Goal: Task Accomplishment & Management: Use online tool/utility

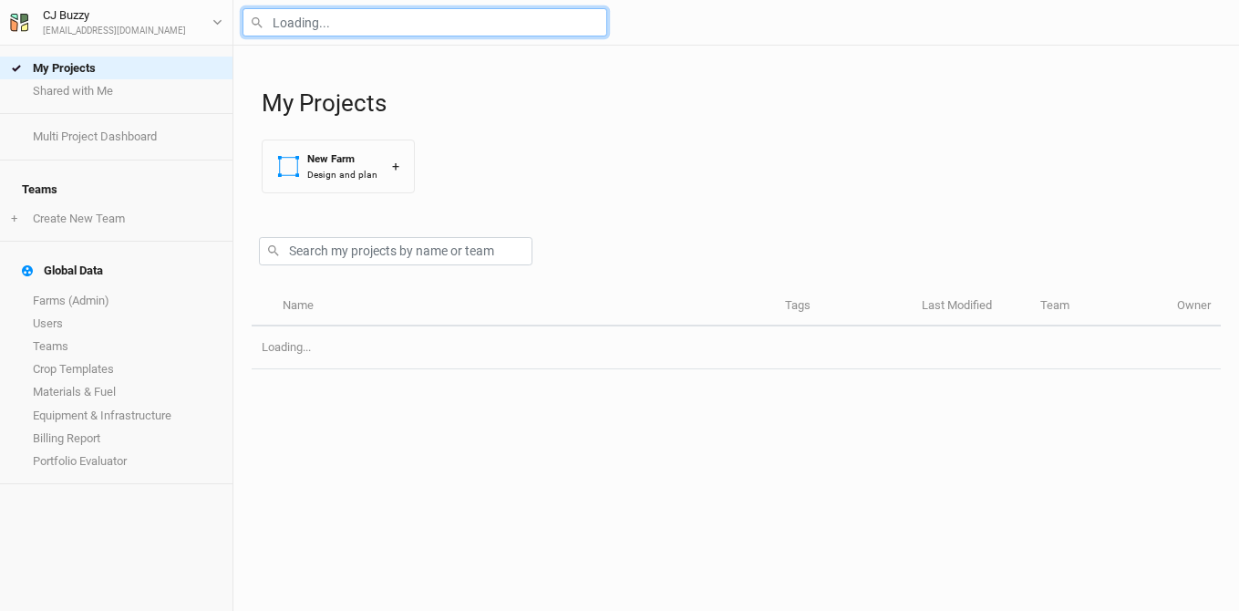
click at [396, 15] on input "text" at bounding box center [424, 22] width 365 height 28
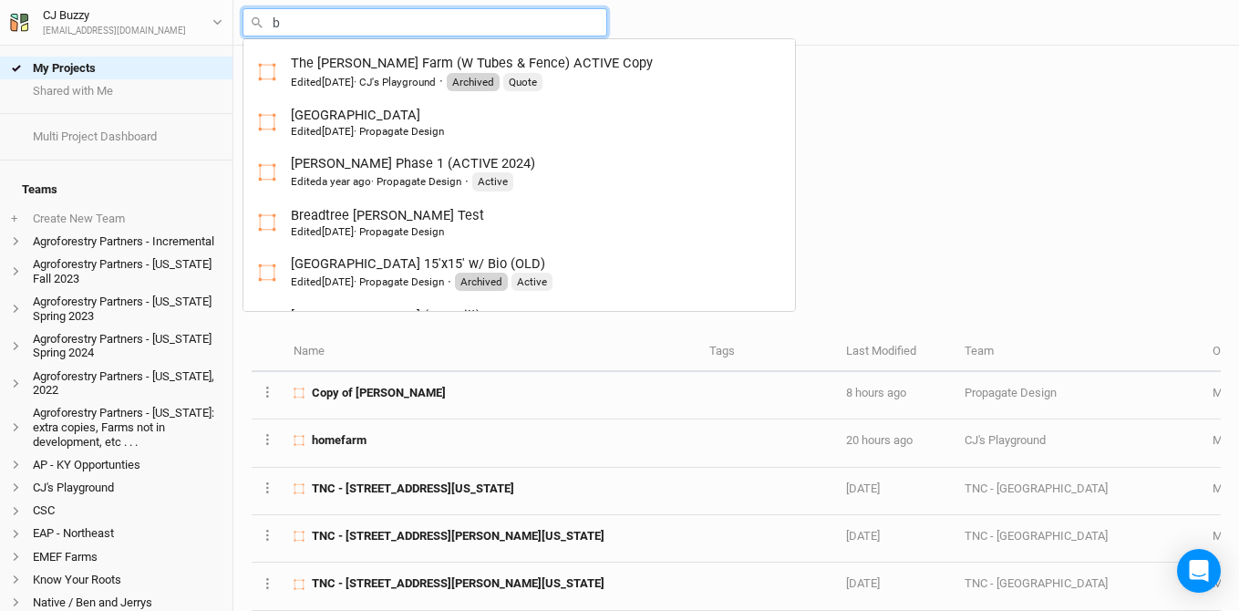
type input "br"
type input "breadtree Trimble Test"
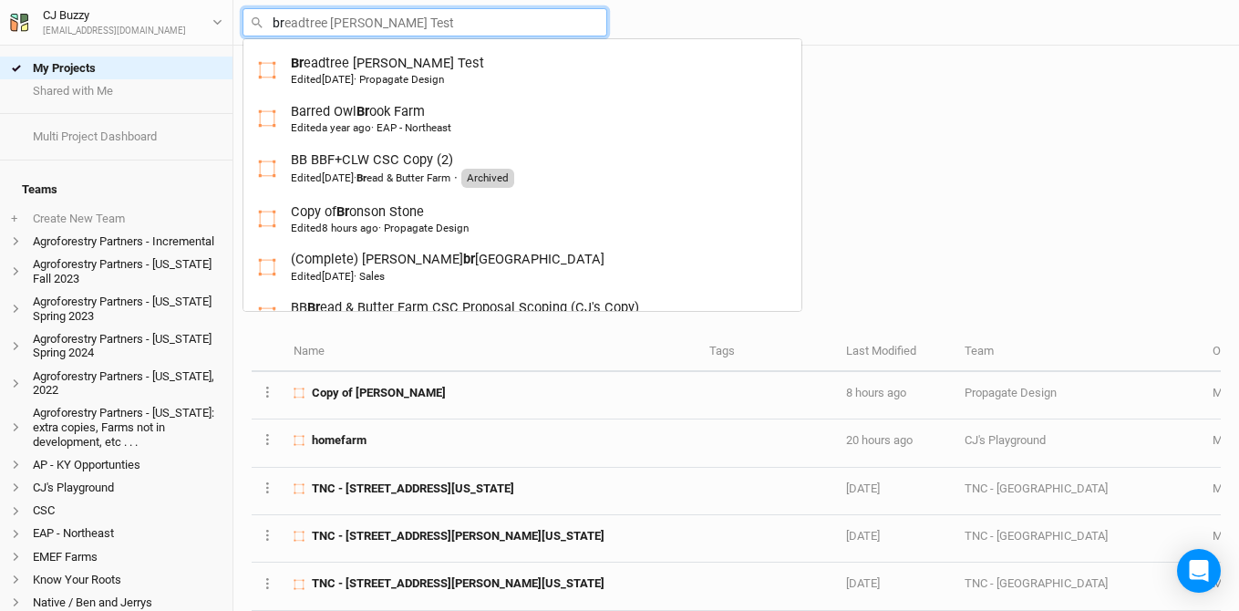
type input "bro"
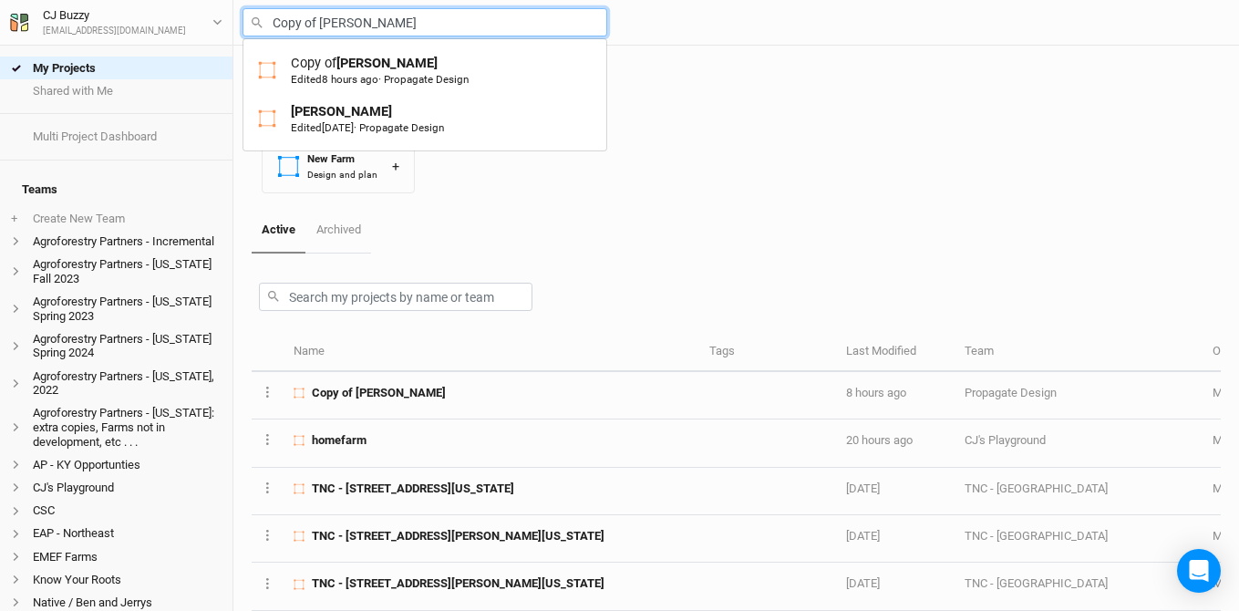
type input "Bronson Stone"
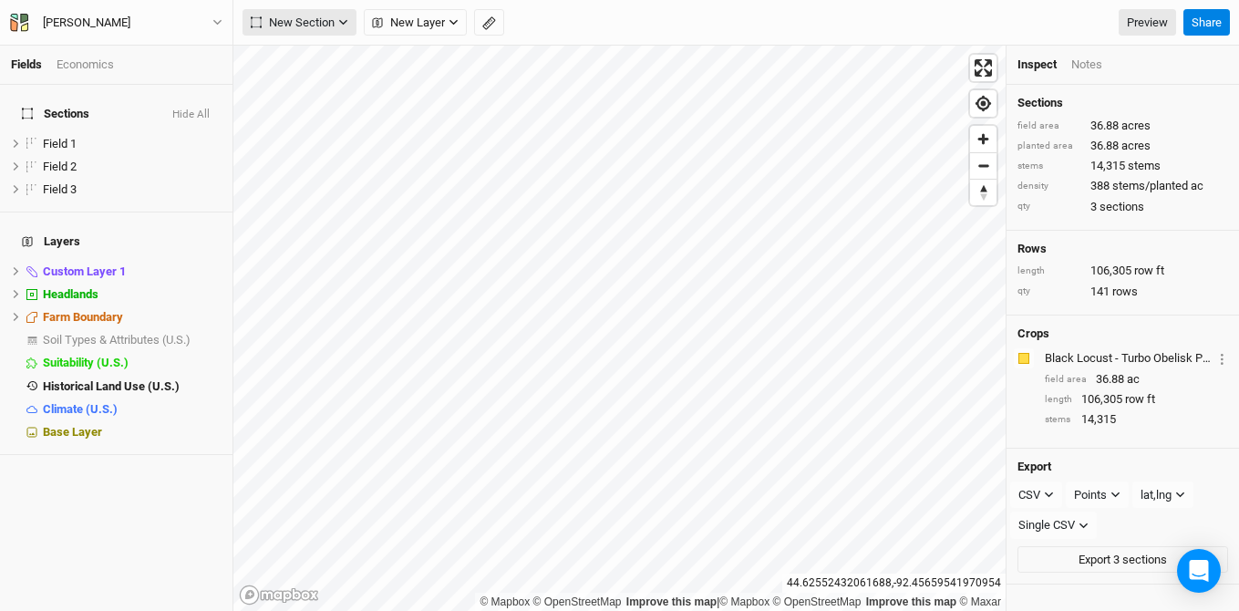
click at [320, 36] on button "New Section" at bounding box center [299, 22] width 114 height 27
click at [319, 56] on button "Grid" at bounding box center [315, 60] width 144 height 28
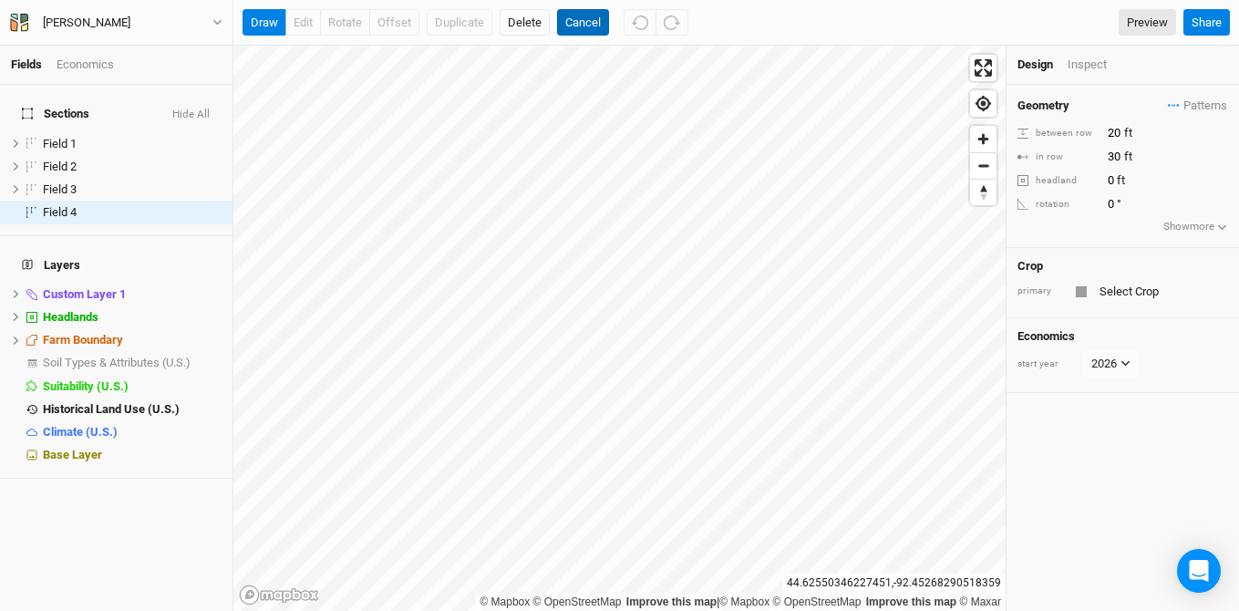
click at [581, 23] on button "Cancel" at bounding box center [583, 22] width 52 height 27
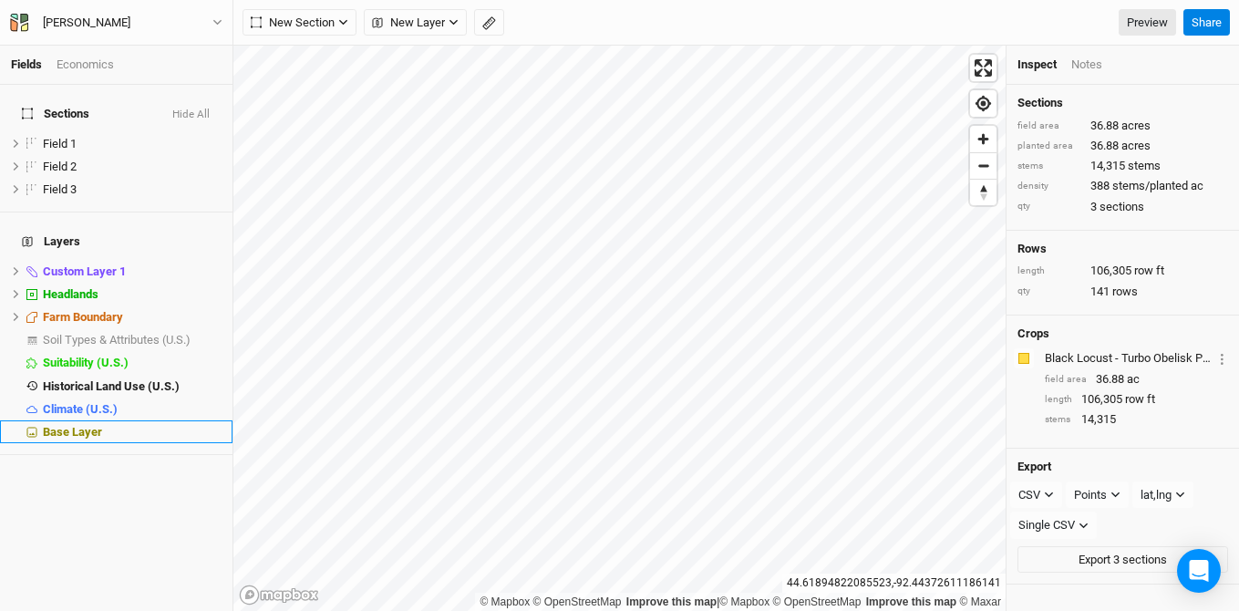
click at [77, 420] on li "Base Layer" at bounding box center [116, 431] width 232 height 23
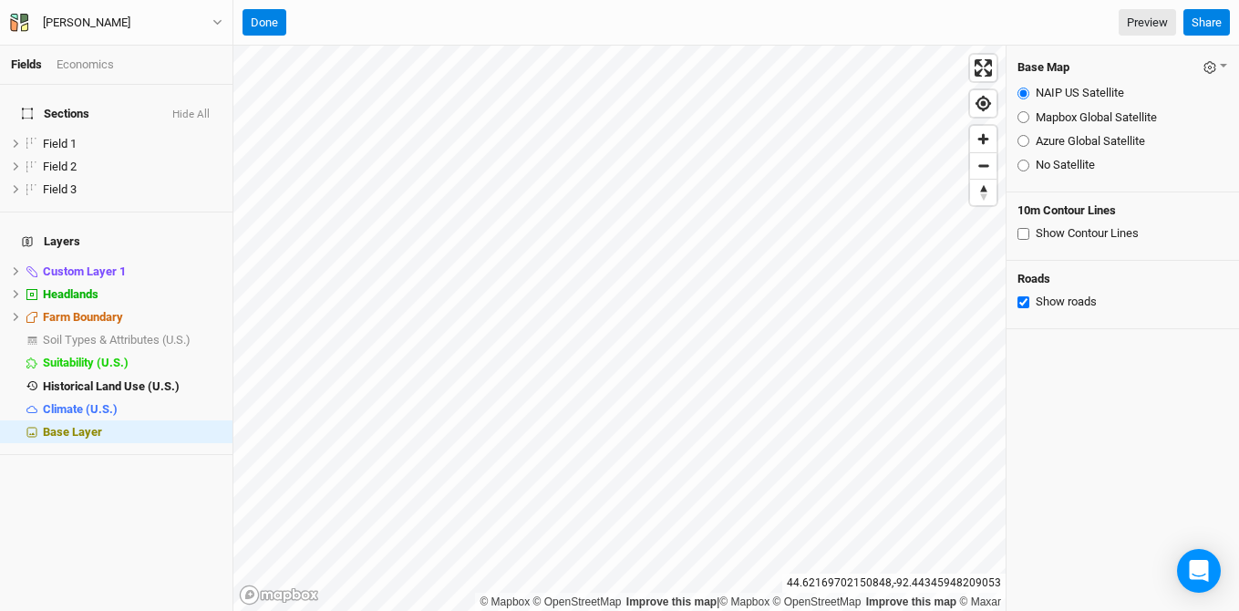
click at [1023, 231] on input "Show Contour Lines" at bounding box center [1023, 234] width 12 height 12
checkbox input "true"
click at [1025, 141] on input "Azure Global Satellite" at bounding box center [1023, 141] width 12 height 12
radio input "true"
click at [262, 28] on button "Done" at bounding box center [264, 22] width 44 height 27
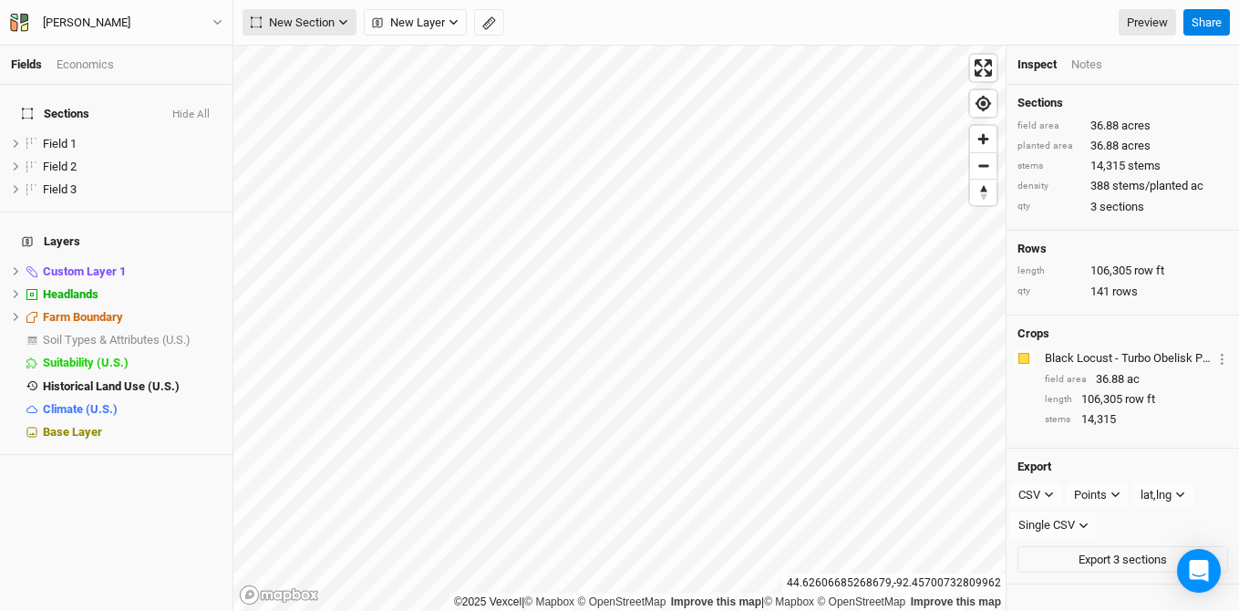
click at [317, 22] on span "New Section" at bounding box center [293, 23] width 84 height 18
click at [321, 53] on button "Grid" at bounding box center [315, 60] width 144 height 28
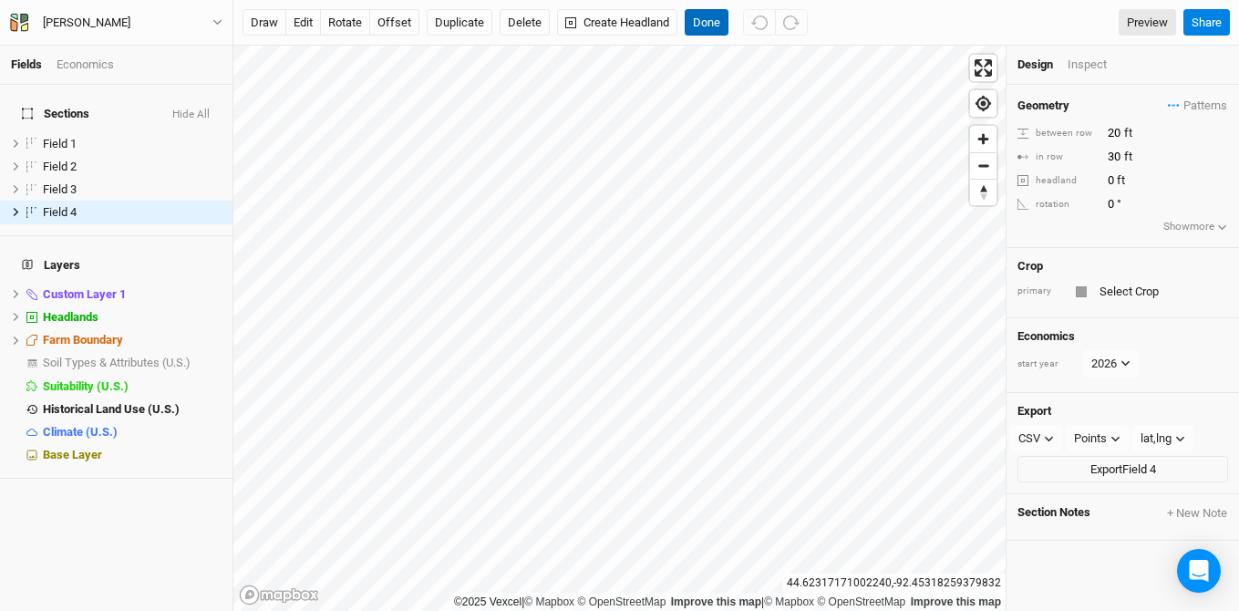
drag, startPoint x: 704, startPoint y: 18, endPoint x: 722, endPoint y: 37, distance: 25.8
click at [704, 19] on button "Done" at bounding box center [706, 22] width 44 height 27
click at [1106, 283] on input "text" at bounding box center [1161, 292] width 134 height 22
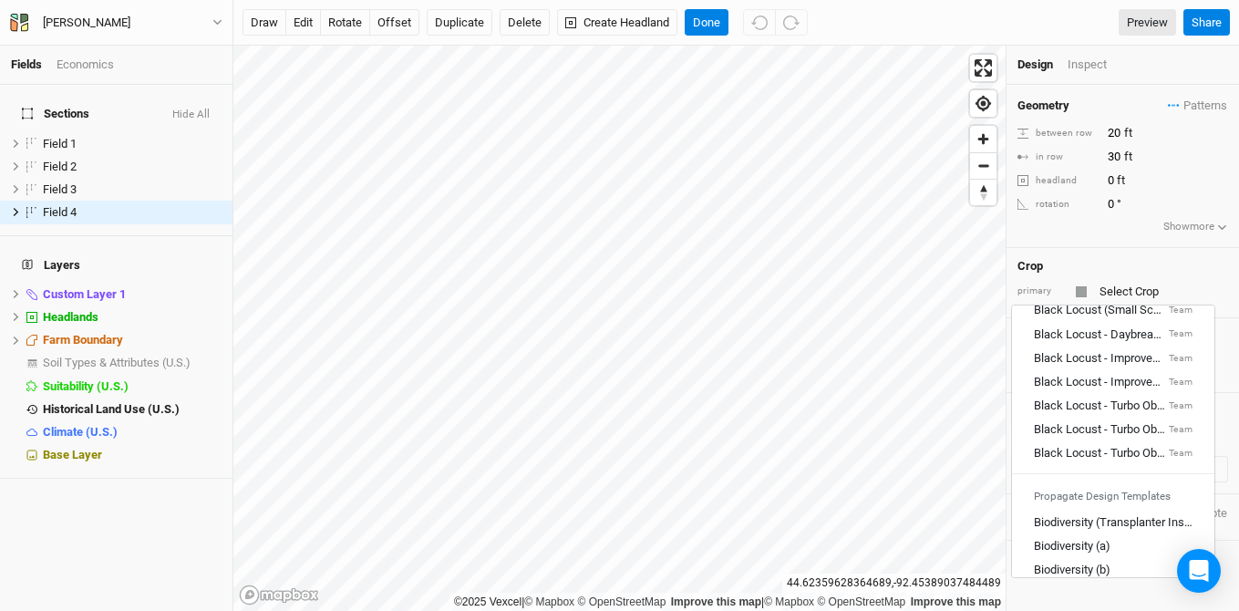
scroll to position [227, 0]
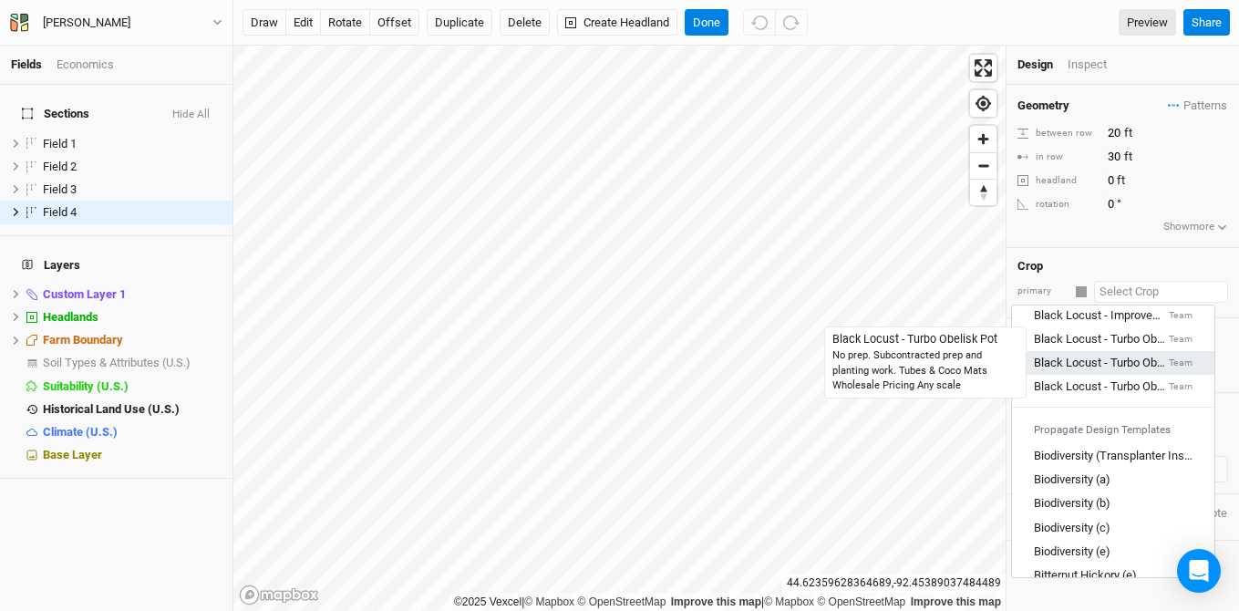
click at [1136, 369] on div "Black Locust - Turbo Obelisk Pot" at bounding box center [1098, 363] width 131 height 16
type input "15"
type input "7.5"
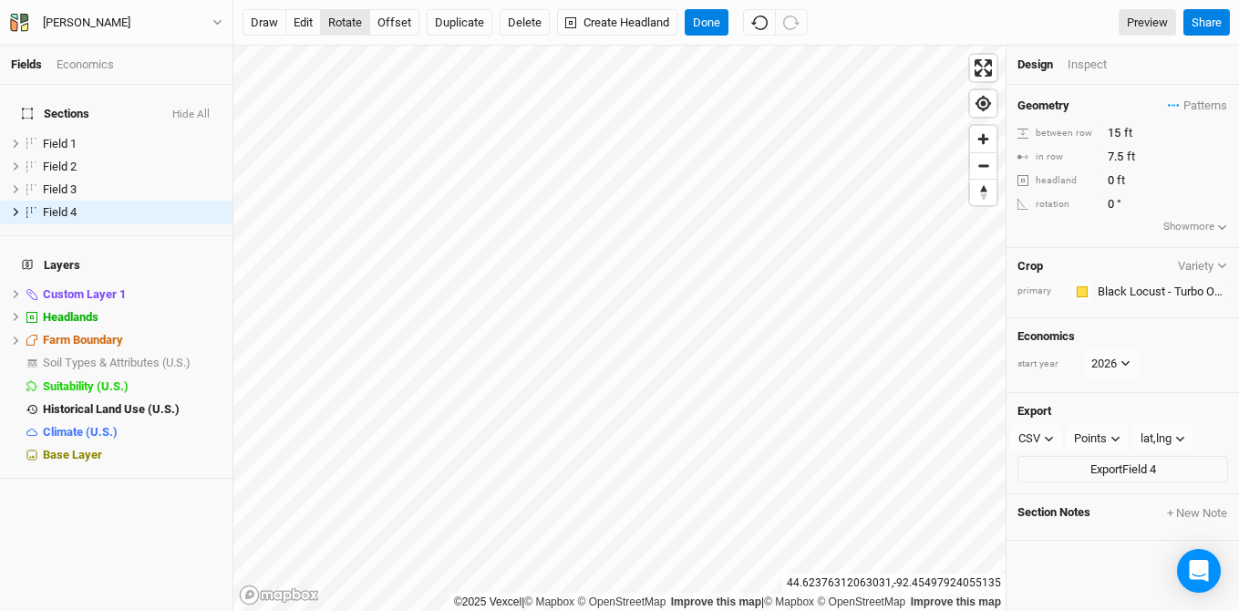
click at [342, 25] on button "rotate" at bounding box center [345, 22] width 50 height 27
type input "312.7"
click at [711, 26] on button "Done" at bounding box center [706, 22] width 44 height 27
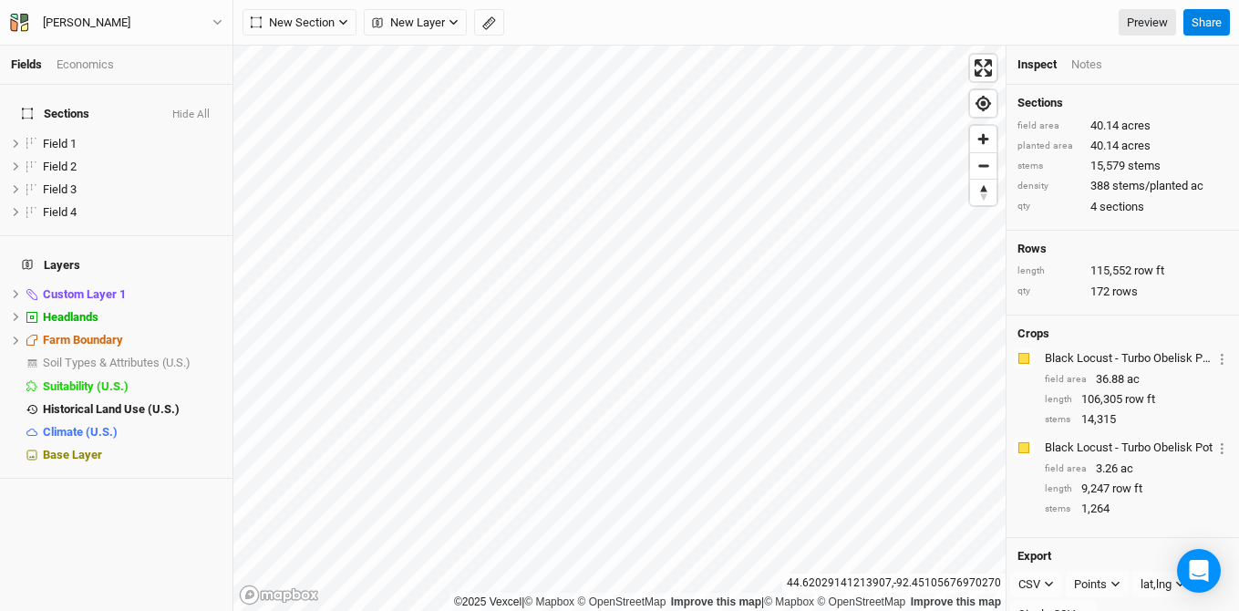
click at [359, 0] on div "Fields Economics Sections Hide All Field 1 hide Field 2 hide Field 3 hide Field…" at bounding box center [619, 305] width 1239 height 611
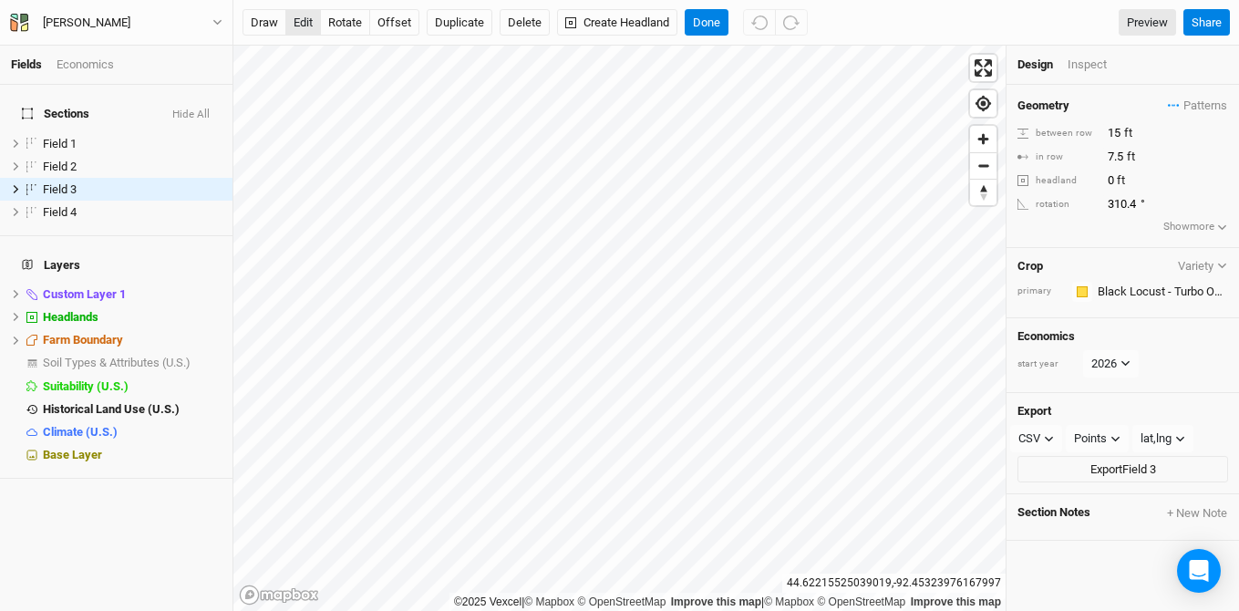
click at [306, 22] on button "edit" at bounding box center [303, 22] width 36 height 27
click at [711, 26] on button "Done" at bounding box center [706, 22] width 44 height 27
click at [1086, 64] on div "Inspect" at bounding box center [1099, 65] width 65 height 16
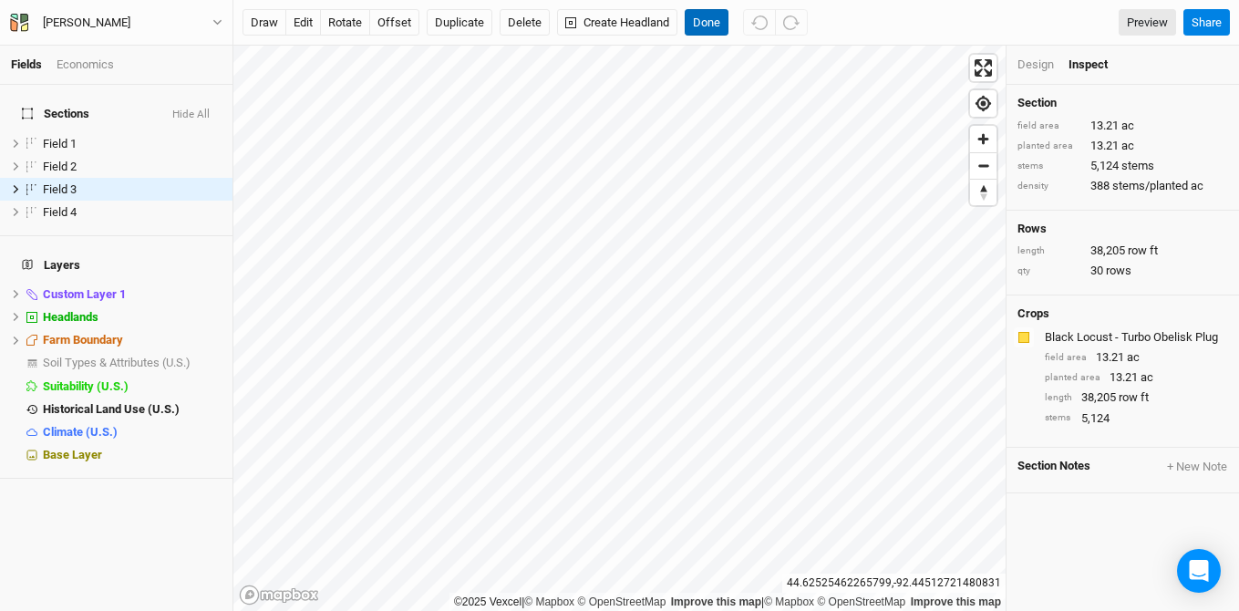
click at [689, 20] on button "Done" at bounding box center [706, 22] width 44 height 27
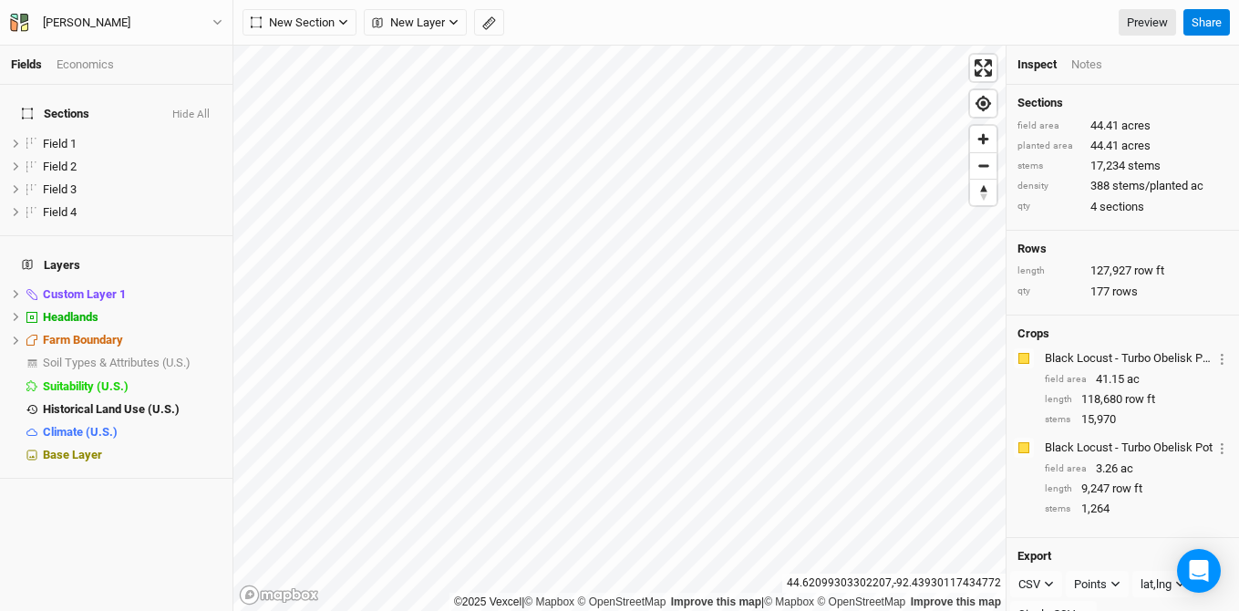
click at [1104, 457] on div "Black Locust - Turbo Obelisk Pot Layer 1 Sections Field 4" at bounding box center [1135, 447] width 183 height 21
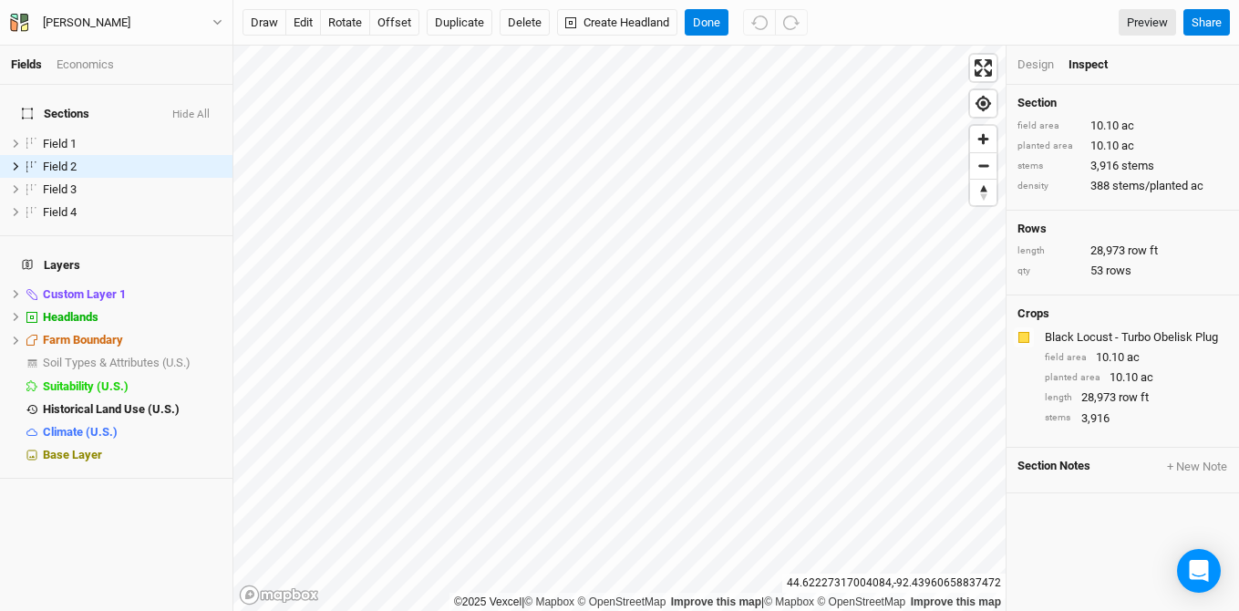
click at [1135, 330] on div "Black Locust - Turbo Obelisk Plug" at bounding box center [1134, 337] width 180 height 16
click at [1042, 67] on div "Design" at bounding box center [1035, 65] width 36 height 16
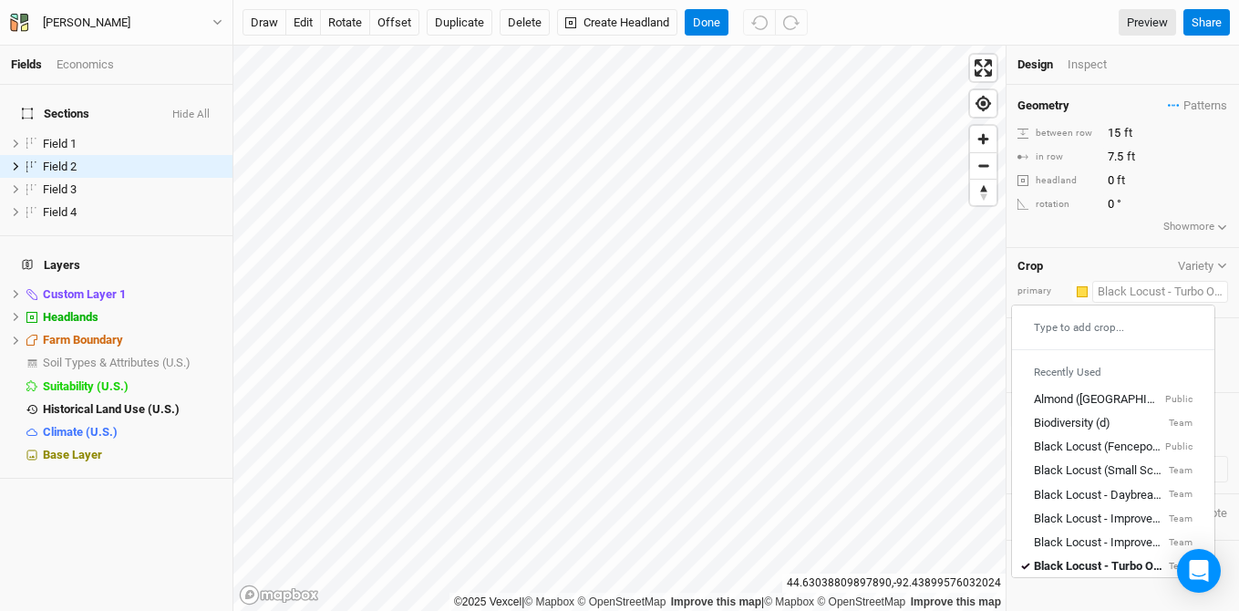
click at [1124, 290] on input "text" at bounding box center [1160, 292] width 136 height 22
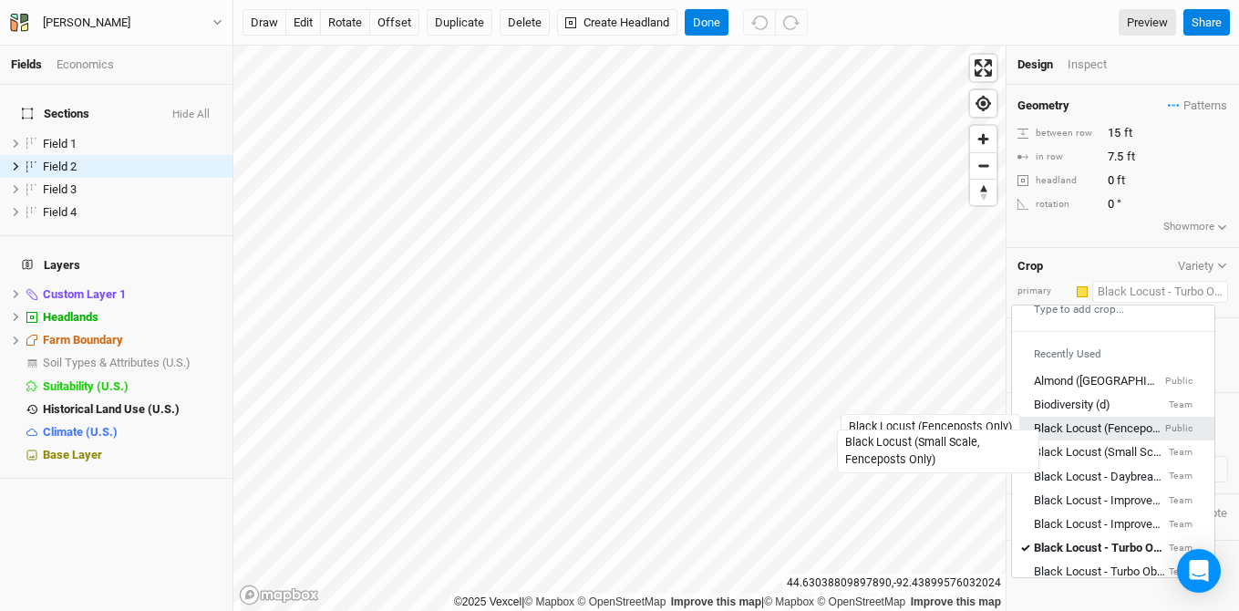
scroll to position [136, 0]
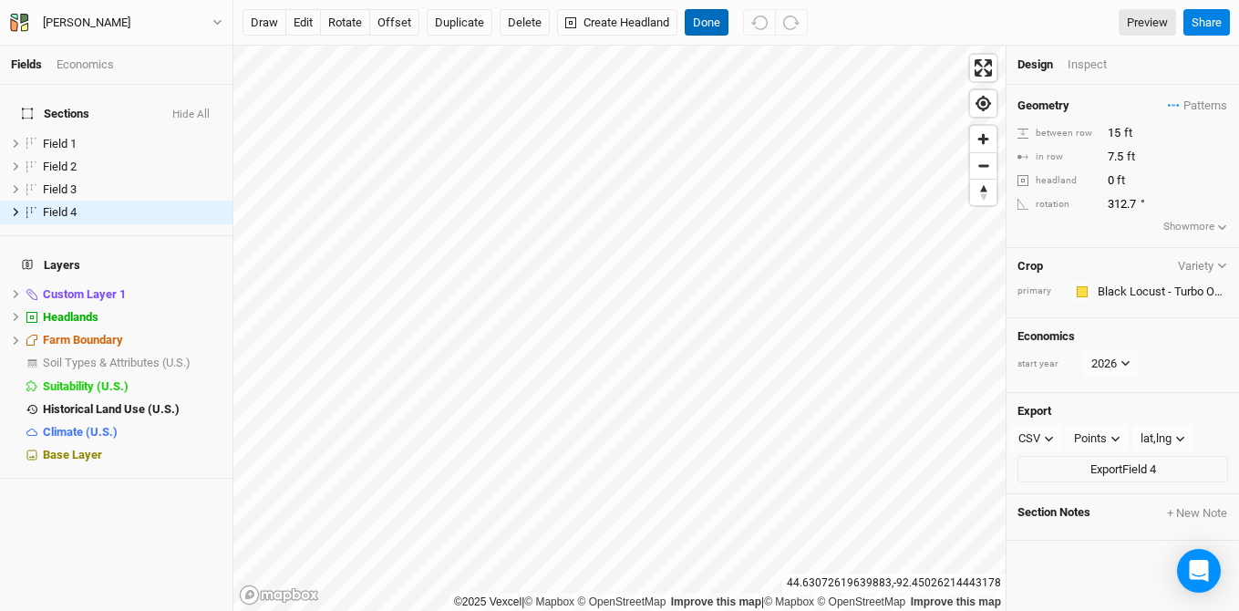
click at [708, 29] on button "Done" at bounding box center [706, 22] width 44 height 27
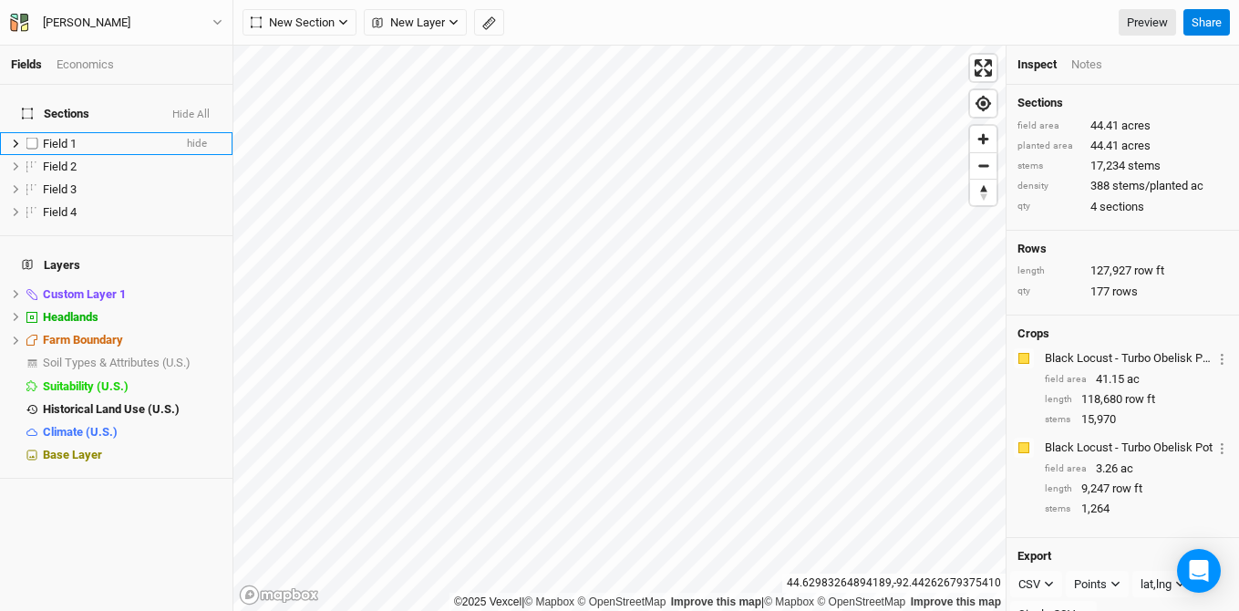
click at [29, 133] on label at bounding box center [32, 143] width 23 height 23
click at [29, 138] on input "checkbox" at bounding box center [32, 144] width 12 height 12
checkbox input "true"
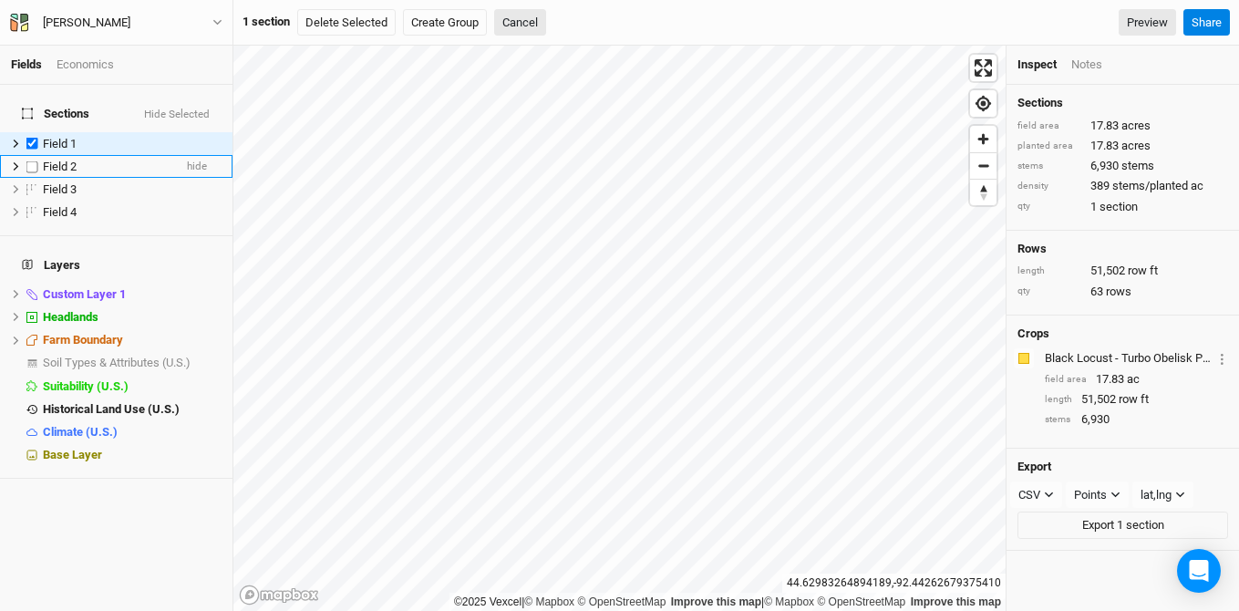
click at [28, 155] on label at bounding box center [32, 166] width 23 height 23
click at [28, 160] on input "checkbox" at bounding box center [32, 166] width 12 height 12
checkbox input "true"
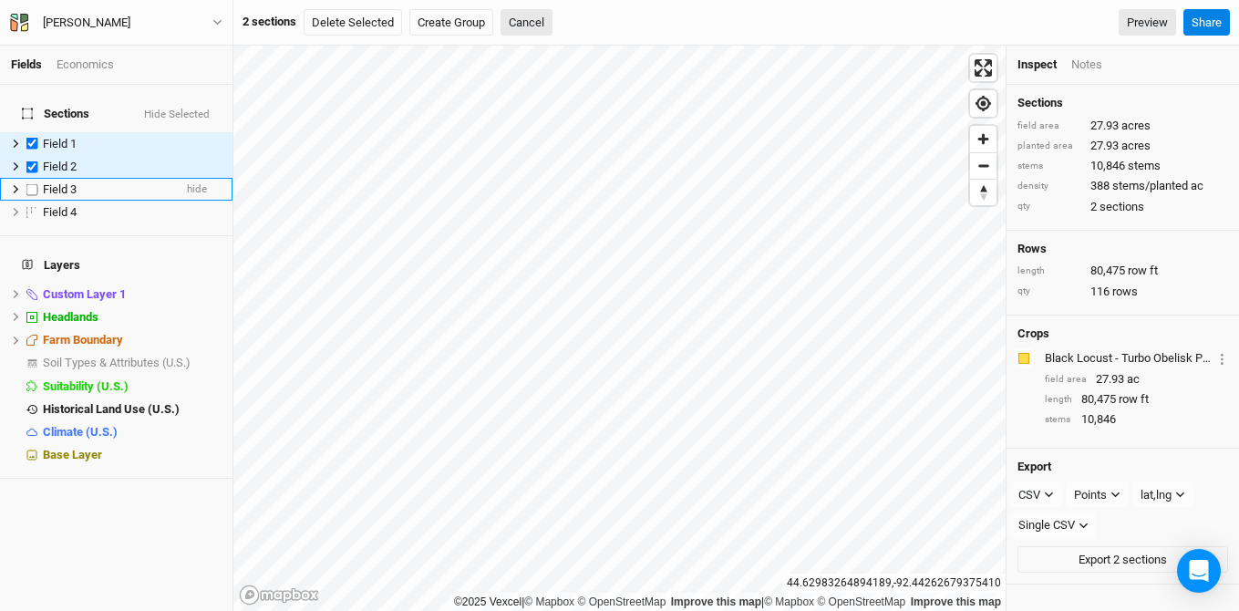
click at [32, 178] on label at bounding box center [32, 189] width 23 height 23
click at [32, 183] on input "checkbox" at bounding box center [32, 189] width 12 height 12
checkbox input "true"
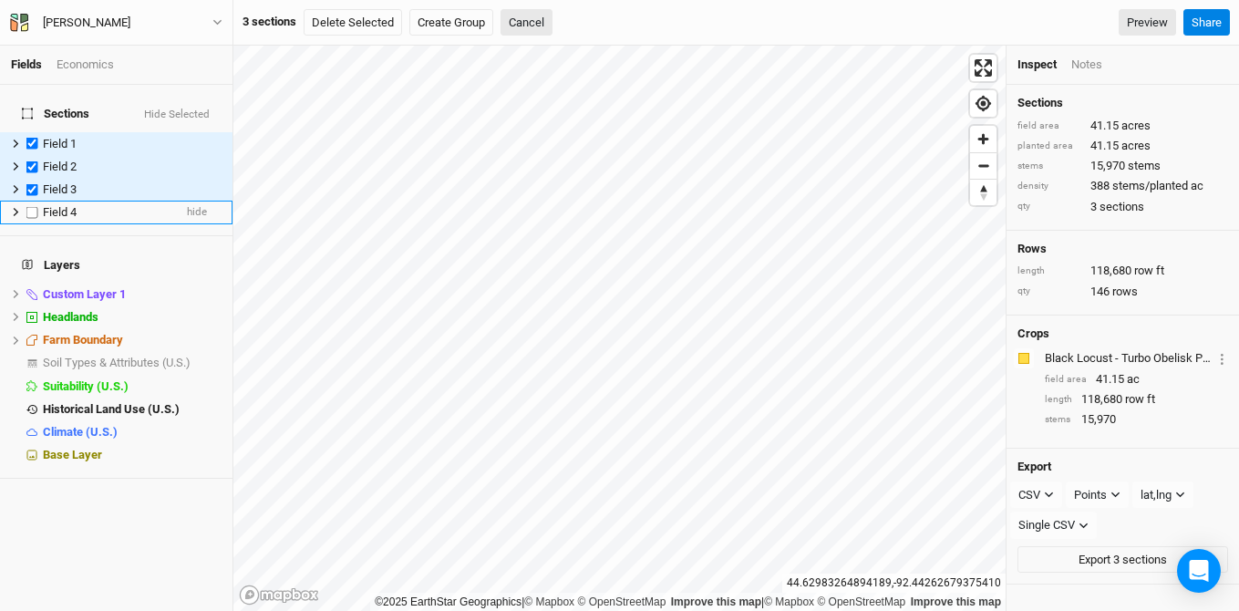
click at [34, 202] on label at bounding box center [32, 211] width 23 height 23
click at [34, 206] on input "checkbox" at bounding box center [32, 212] width 12 height 12
checkbox input "true"
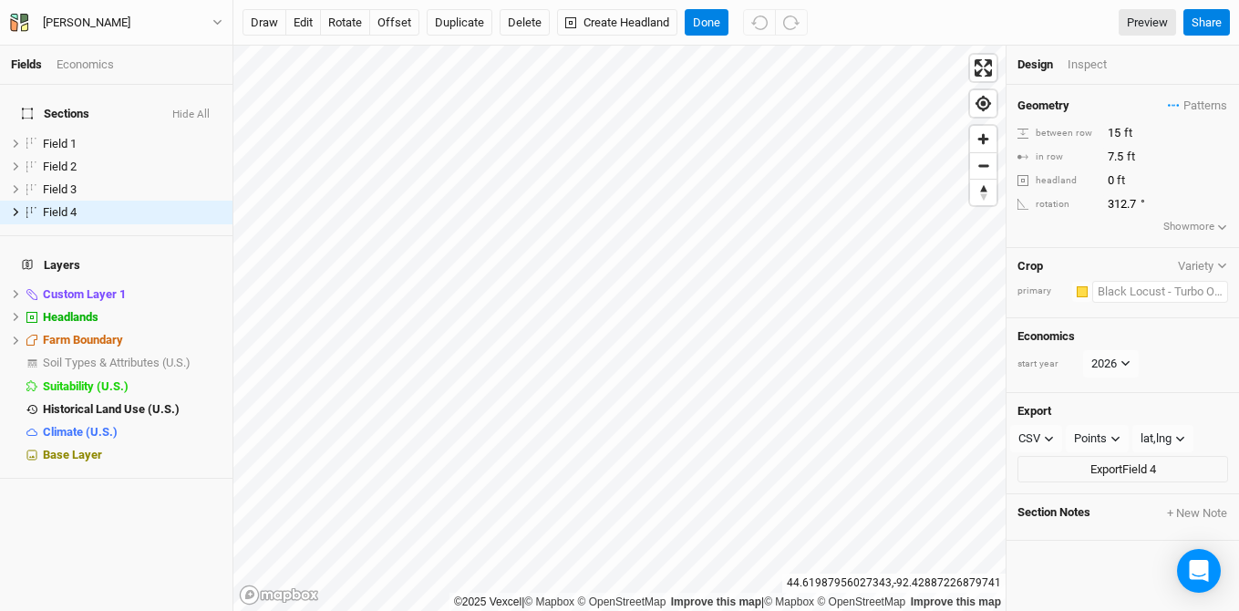
click at [1170, 294] on input "text" at bounding box center [1160, 292] width 136 height 22
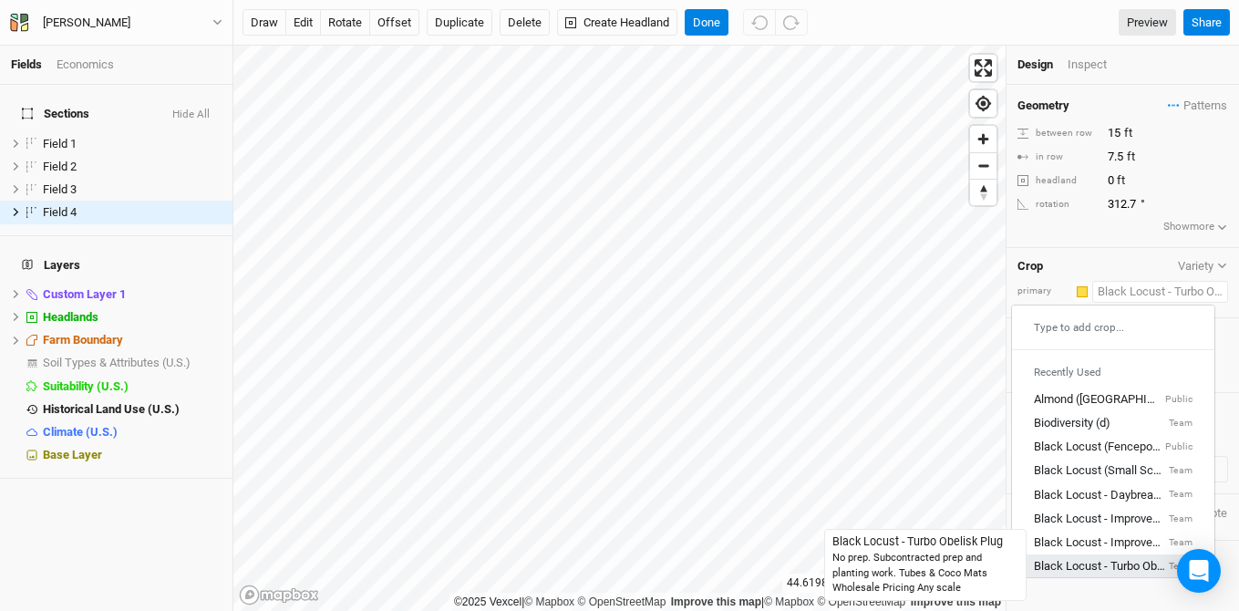
click at [1097, 563] on div "Black Locust - Turbo Obelisk Plug" at bounding box center [1098, 566] width 131 height 16
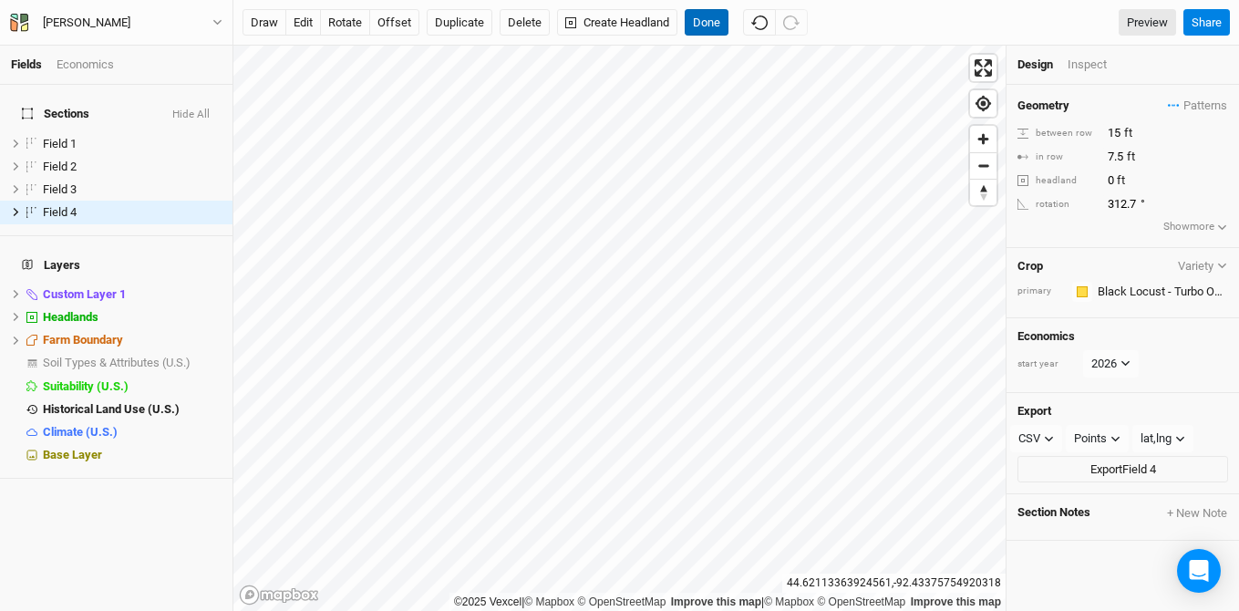
click at [711, 26] on button "Done" at bounding box center [706, 22] width 44 height 27
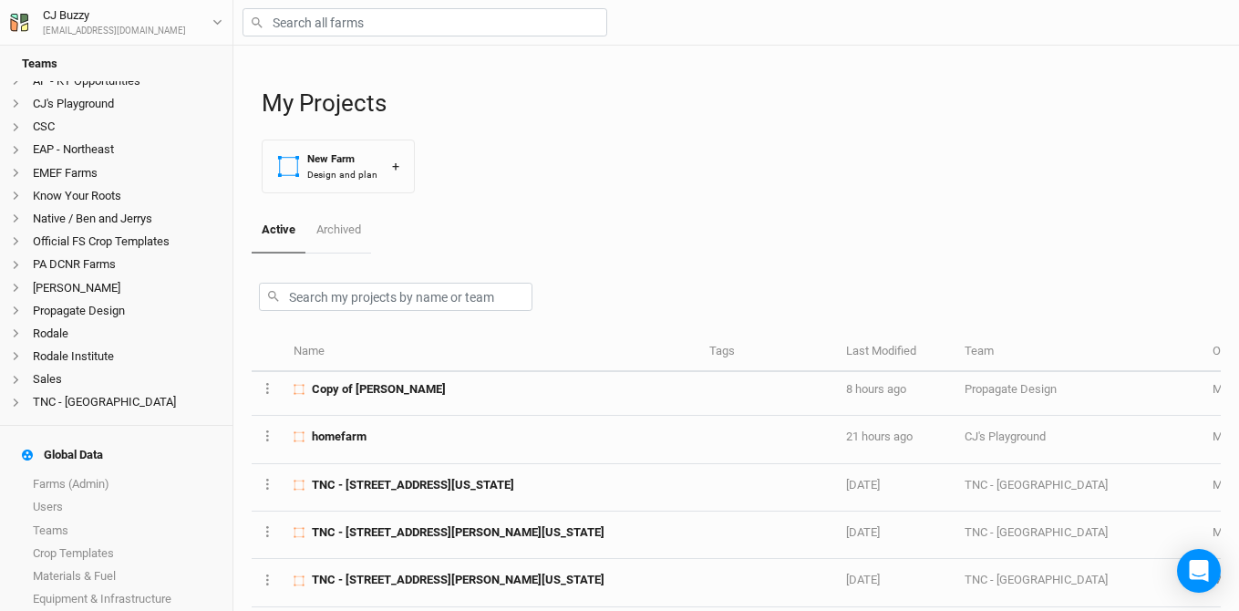
scroll to position [431, 0]
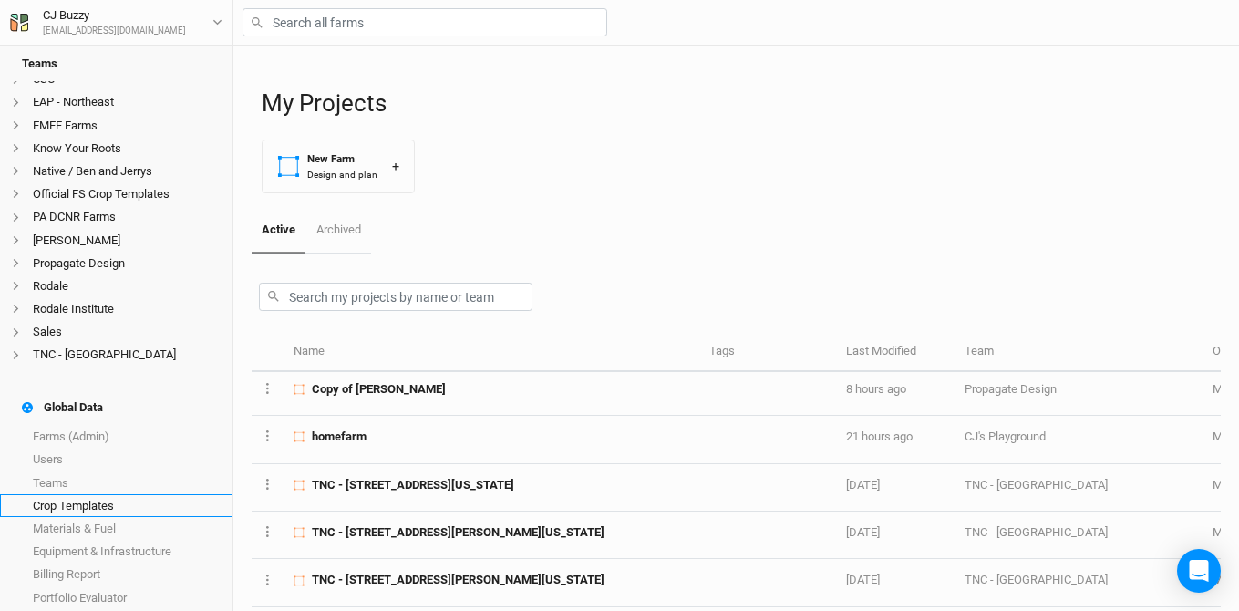
click at [64, 494] on link "Crop Templates" at bounding box center [116, 505] width 232 height 23
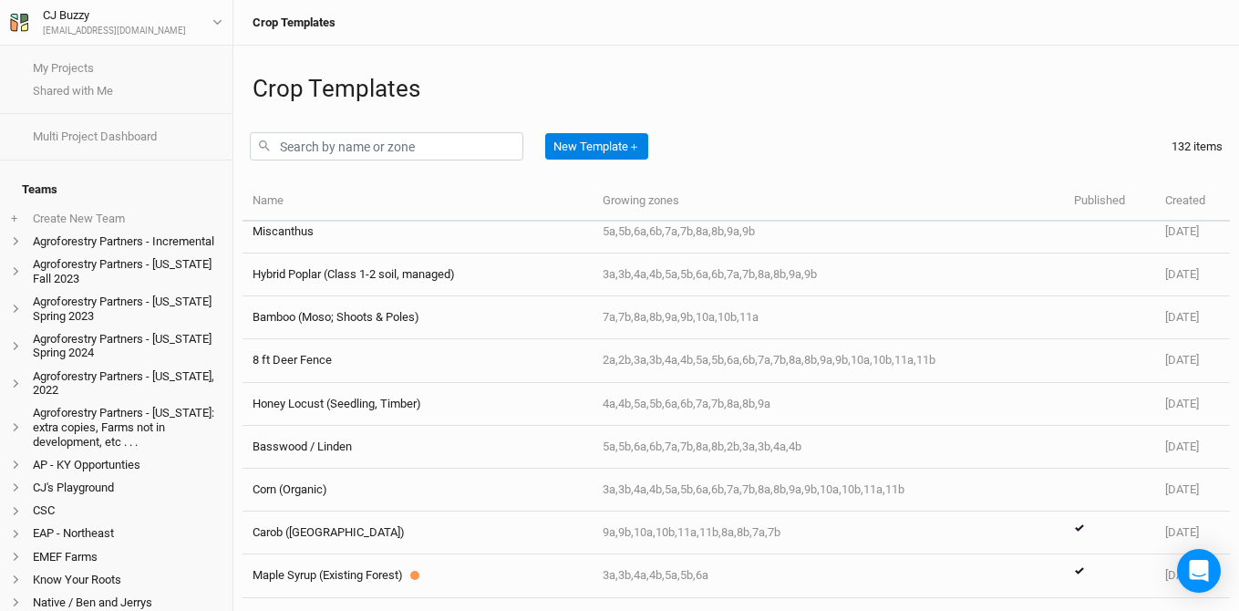
scroll to position [1866, 0]
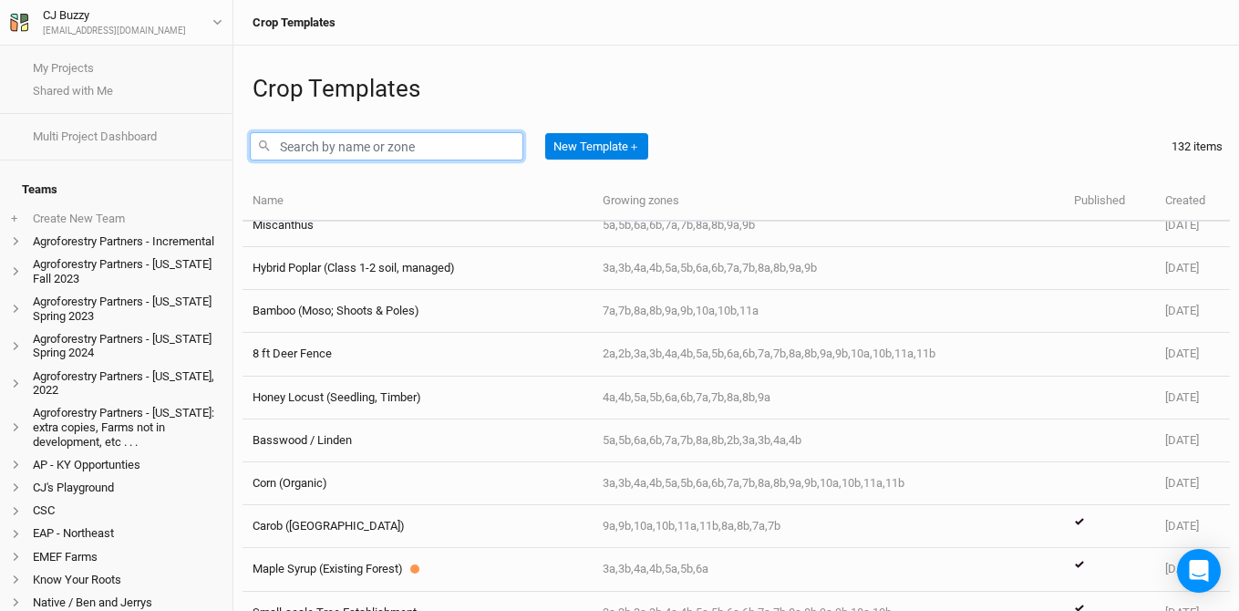
click at [314, 144] on input "text" at bounding box center [386, 146] width 273 height 28
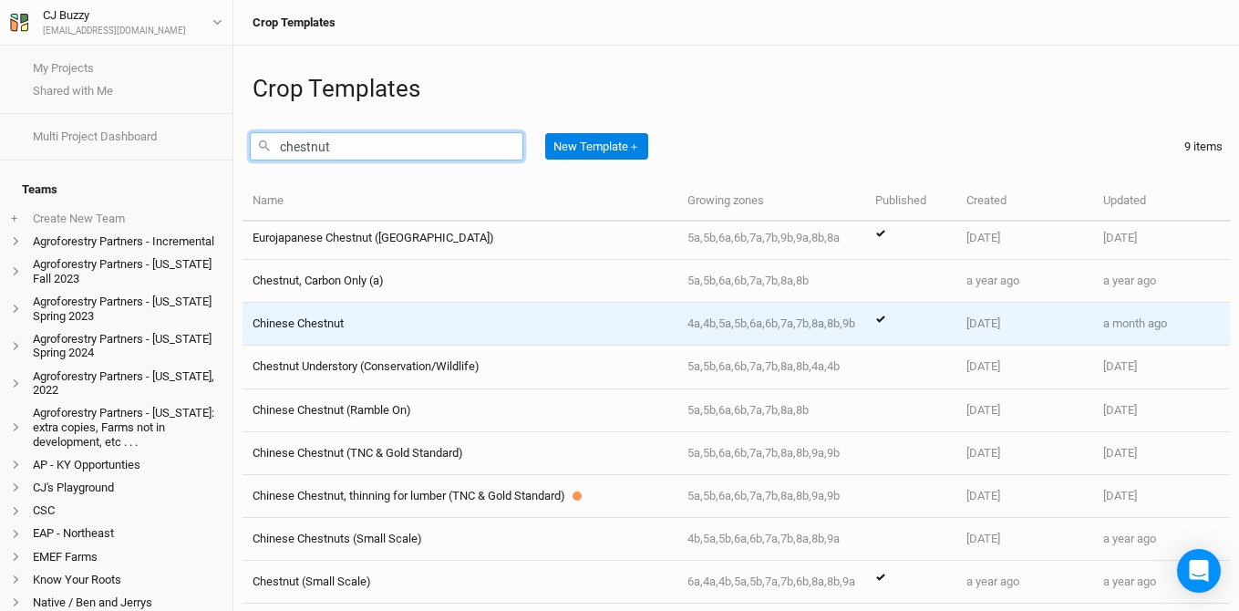
scroll to position [0, 0]
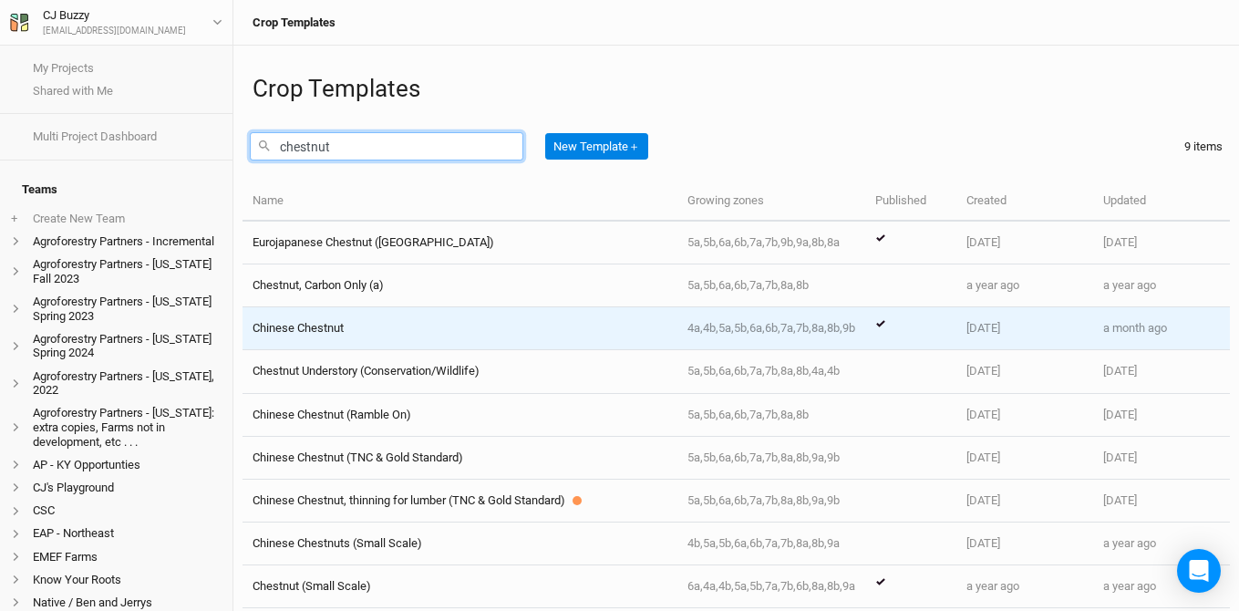
type input "chestnut"
click at [385, 329] on div "Chinese Chestnut" at bounding box center [459, 328] width 414 height 16
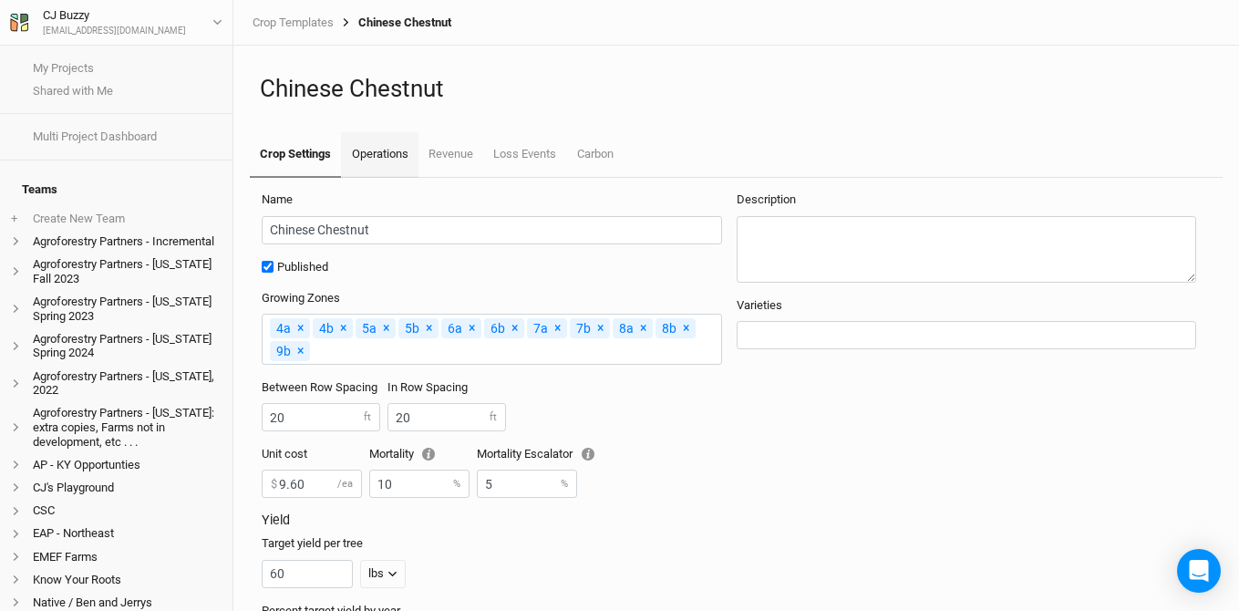
click at [379, 156] on link "Operations" at bounding box center [379, 155] width 77 height 46
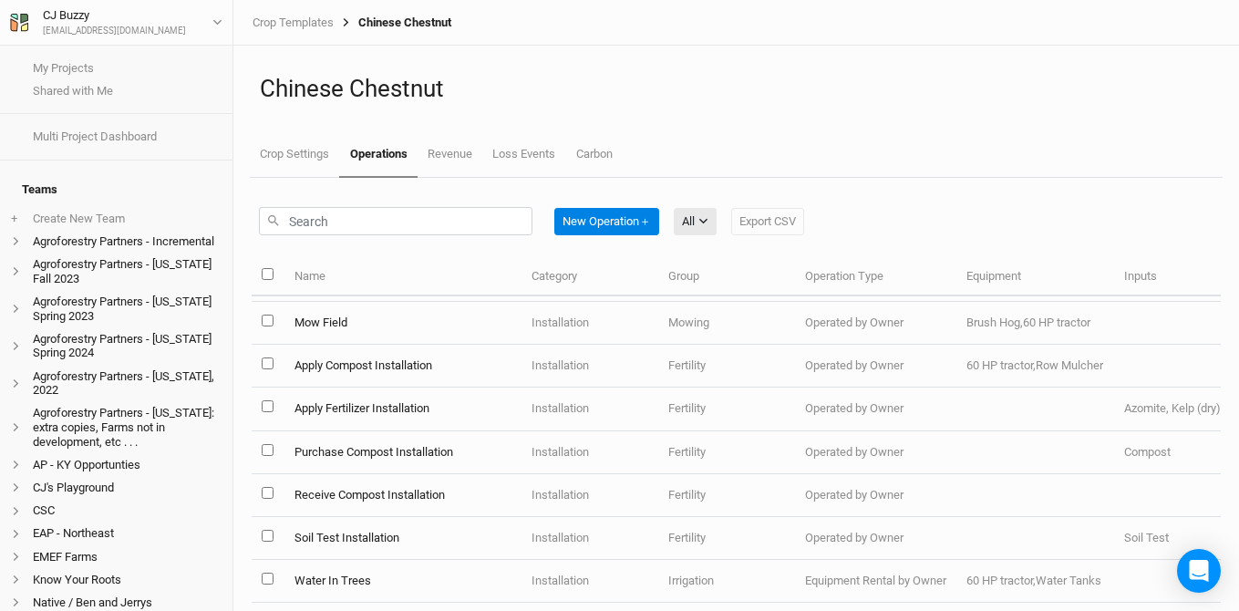
scroll to position [735, 0]
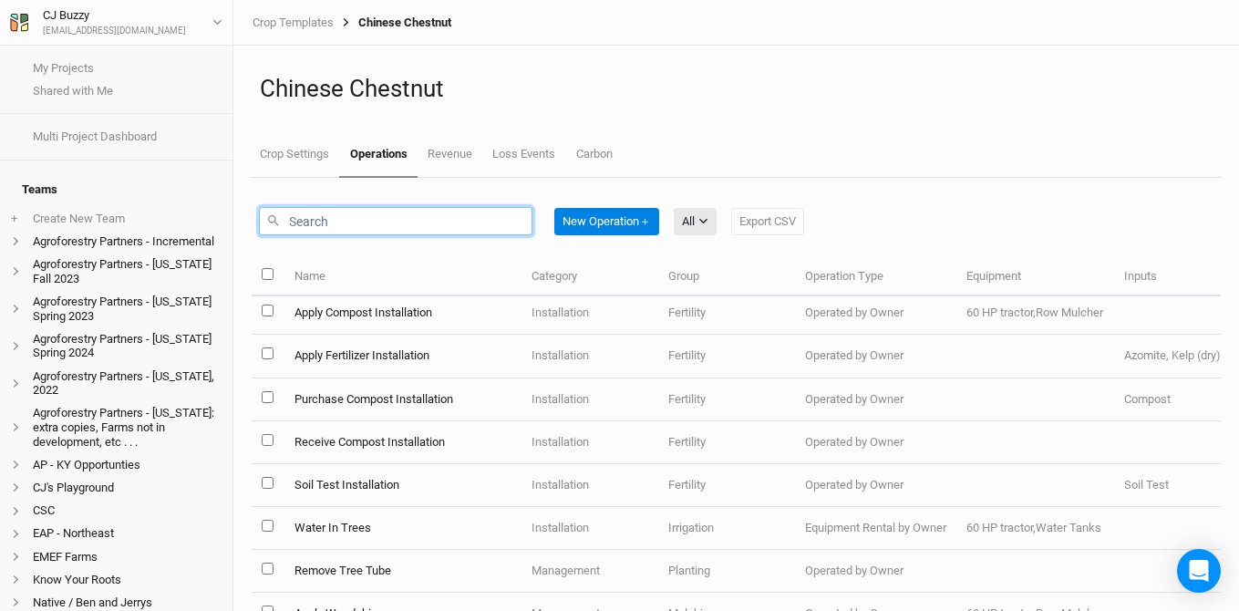
click at [407, 223] on input "text" at bounding box center [395, 221] width 273 height 28
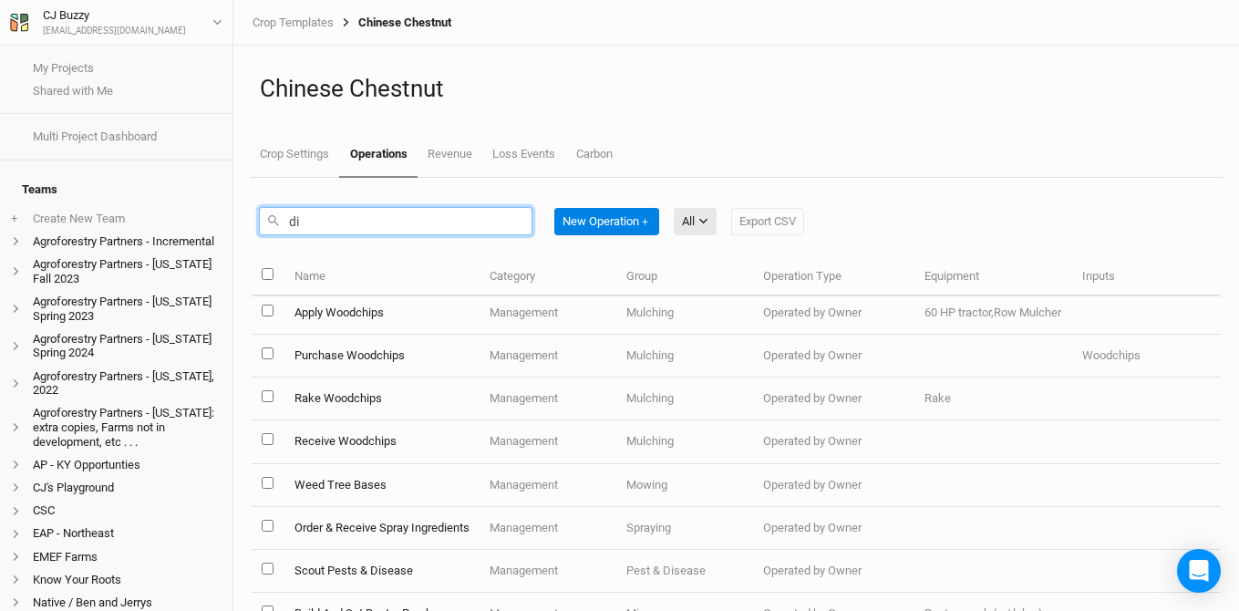
scroll to position [0, 0]
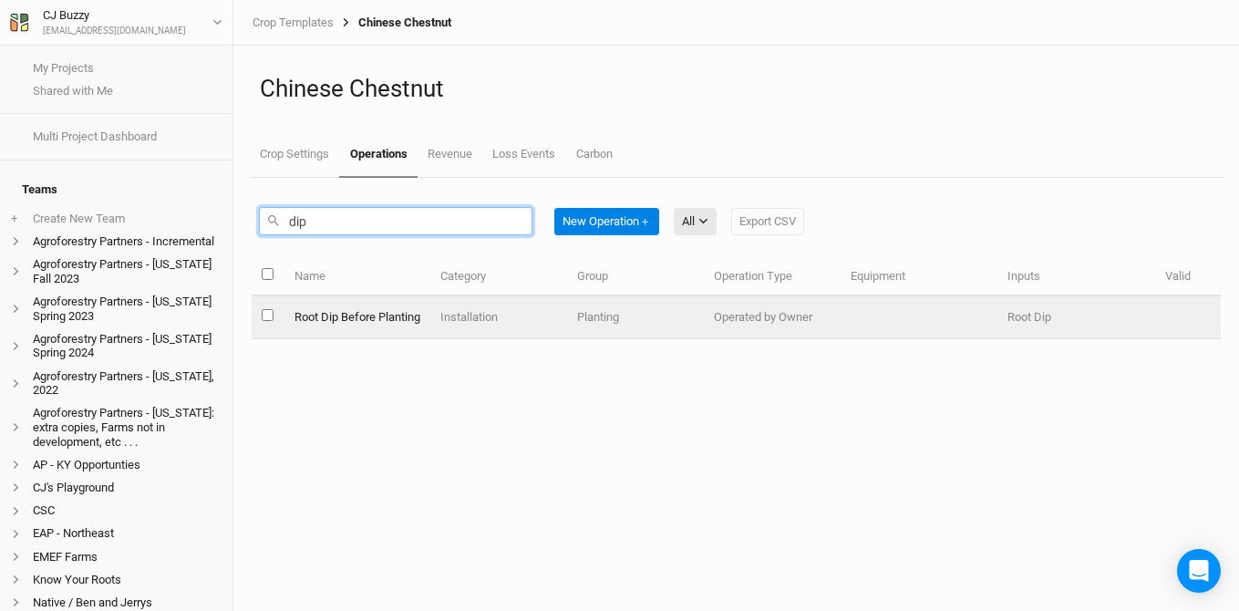
type input "dip"
click at [399, 315] on td "Root Dip Before Planting" at bounding box center [356, 317] width 146 height 43
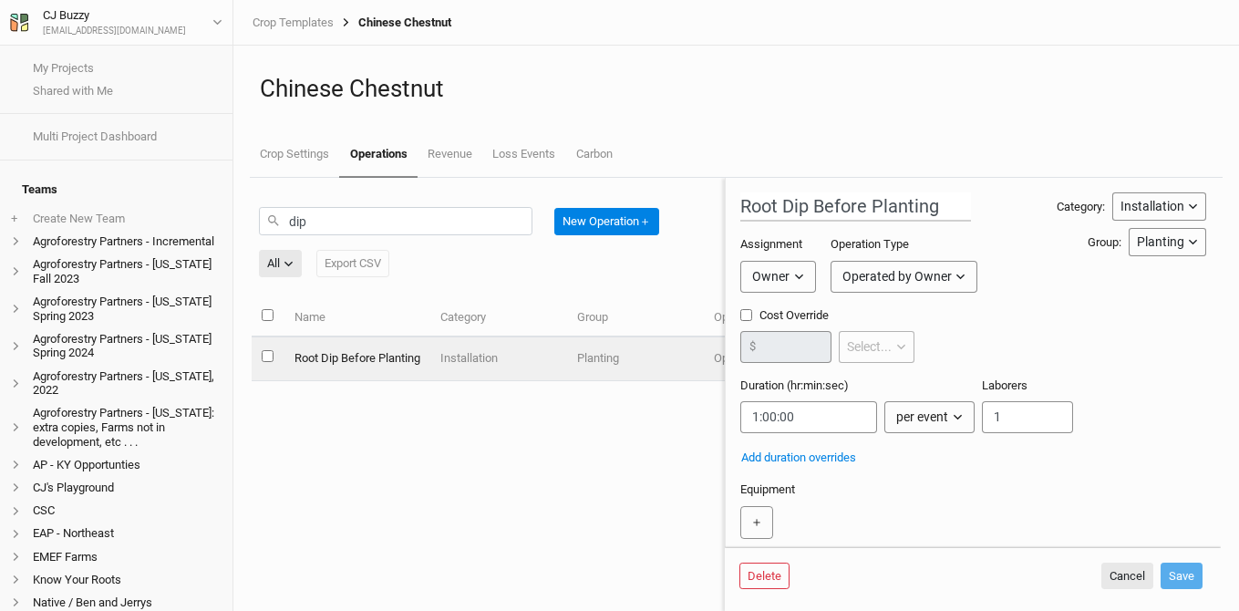
scroll to position [357, 0]
